Goal: Find specific page/section: Find specific page/section

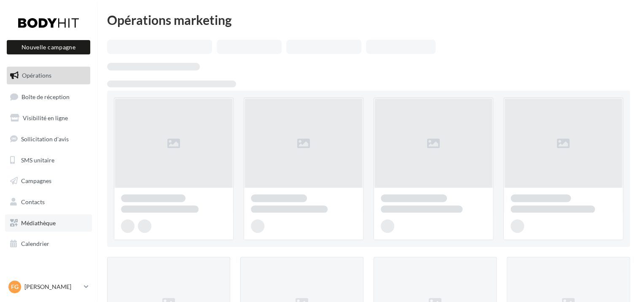
scroll to position [157, 0]
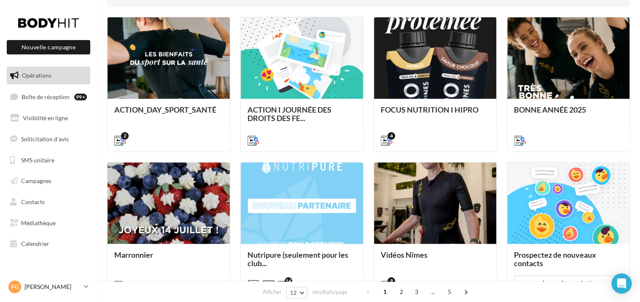
click at [78, 287] on p "[PERSON_NAME]" at bounding box center [52, 286] width 56 height 8
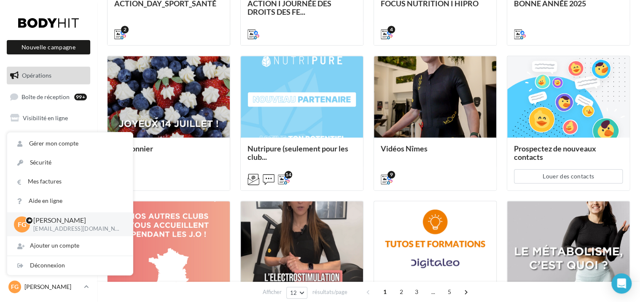
scroll to position [263, 0]
click at [41, 181] on link "Mes factures" at bounding box center [70, 181] width 126 height 19
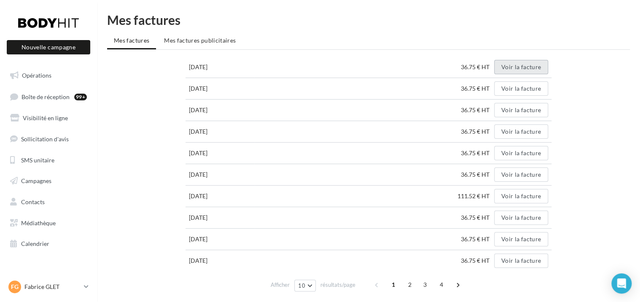
click at [521, 70] on button "Voir la facture" at bounding box center [521, 67] width 54 height 14
click at [542, 94] on button "Voir la facture" at bounding box center [521, 88] width 54 height 14
